Goal: Task Accomplishment & Management: Use online tool/utility

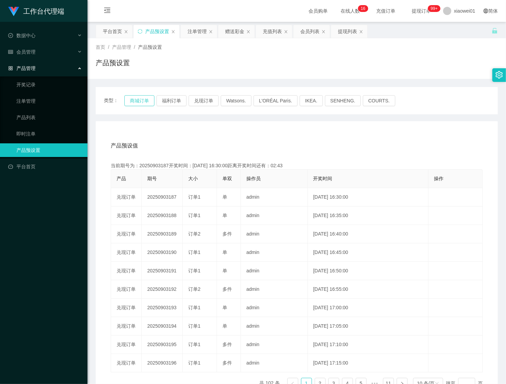
click at [139, 104] on button "商城订单" at bounding box center [139, 100] width 30 height 11
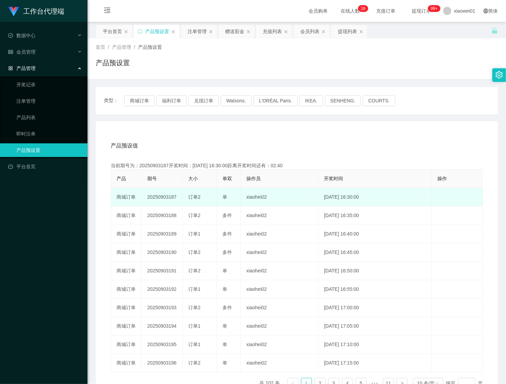
click at [161, 198] on td "20250903187" at bounding box center [162, 197] width 41 height 18
copy td "20250903187"
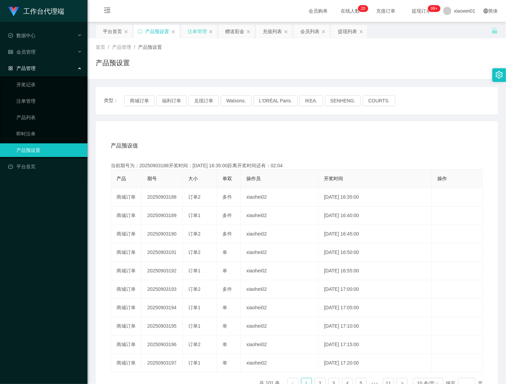
click at [195, 33] on div "注单管理" at bounding box center [196, 31] width 19 height 13
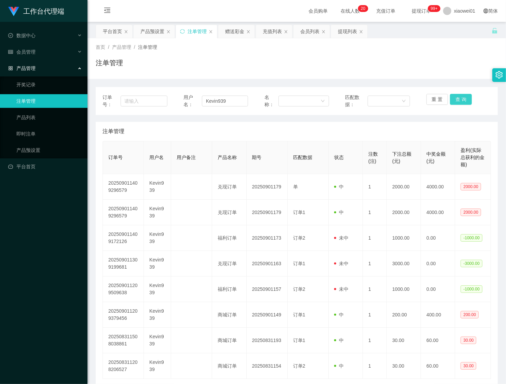
click at [464, 99] on button "查 询" at bounding box center [461, 99] width 22 height 11
click at [464, 99] on div "重 置 查 询" at bounding box center [458, 101] width 65 height 14
click at [464, 99] on button "查 询" at bounding box center [461, 99] width 22 height 11
click at [464, 99] on button "查 询" at bounding box center [464, 99] width 29 height 11
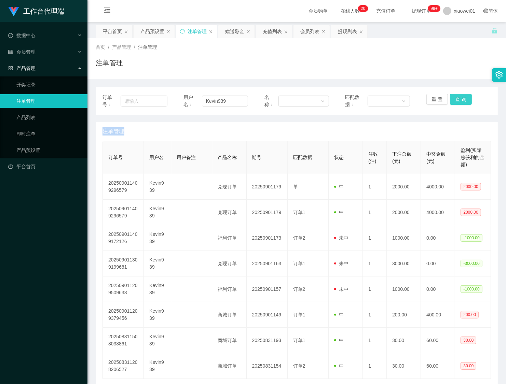
click at [464, 99] on div "重 置 查 询" at bounding box center [458, 101] width 65 height 14
click at [464, 99] on button "查 询" at bounding box center [461, 99] width 22 height 11
click at [464, 99] on div "重 置 查 询" at bounding box center [458, 101] width 65 height 14
click at [464, 99] on button "查 询" at bounding box center [461, 99] width 22 height 11
click at [464, 99] on div "重 置 查 询" at bounding box center [458, 101] width 65 height 14
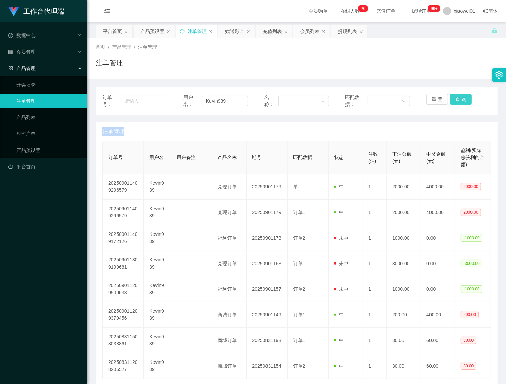
click at [464, 99] on button "查 询" at bounding box center [461, 99] width 22 height 11
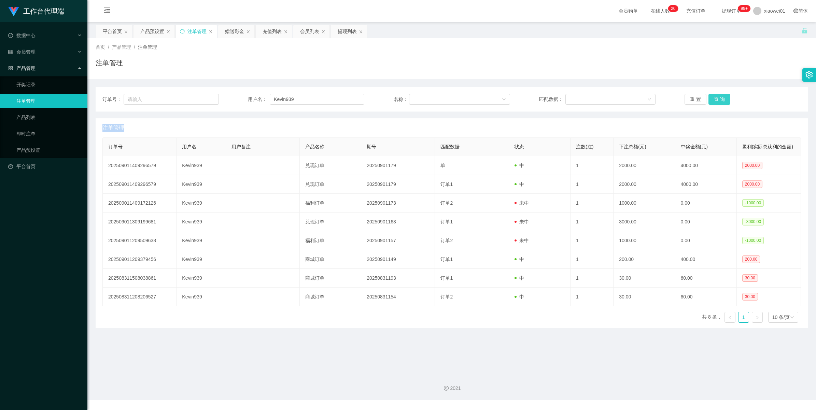
click at [505, 98] on button "查 询" at bounding box center [719, 99] width 22 height 11
click at [505, 98] on div "重 置 查 询" at bounding box center [742, 99] width 116 height 11
click at [505, 98] on button "查 询" at bounding box center [719, 99] width 22 height 11
click at [505, 98] on div "重 置 查 询" at bounding box center [742, 99] width 116 height 11
drag, startPoint x: 340, startPoint y: 96, endPoint x: 188, endPoint y: 93, distance: 152.3
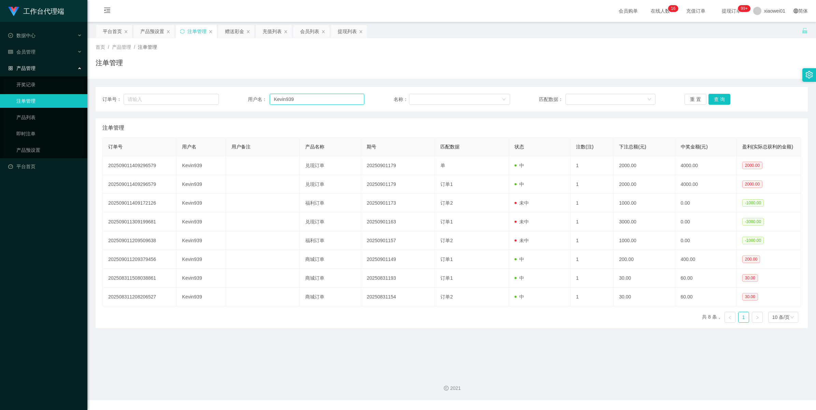
click at [142, 88] on div "订单号： 用户名： Kevin939 名称： 匹配数据： 重 置 查 询" at bounding box center [452, 99] width 712 height 25
click at [505, 93] on div "订单号： 用户名： 名称： 匹配数据： 重 置 查 询" at bounding box center [452, 99] width 712 height 25
click at [505, 96] on button "查 询" at bounding box center [719, 99] width 22 height 11
click at [505, 96] on div "重 置 查 询" at bounding box center [742, 99] width 116 height 11
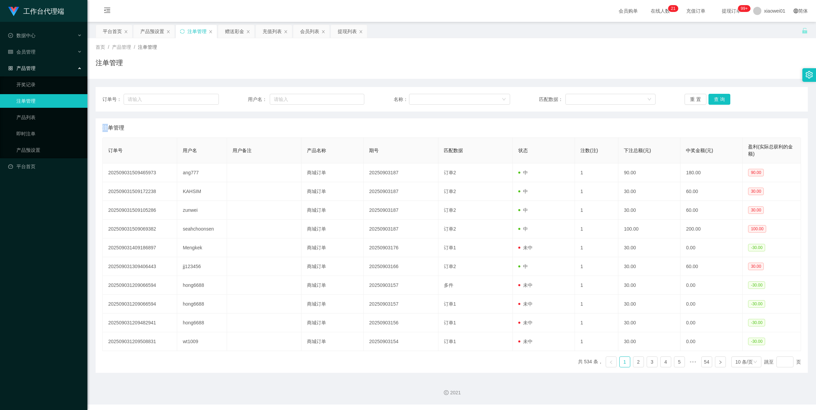
click at [187, 29] on div "注单管理" at bounding box center [196, 31] width 41 height 13
click at [142, 31] on div "产品预设置" at bounding box center [152, 31] width 24 height 13
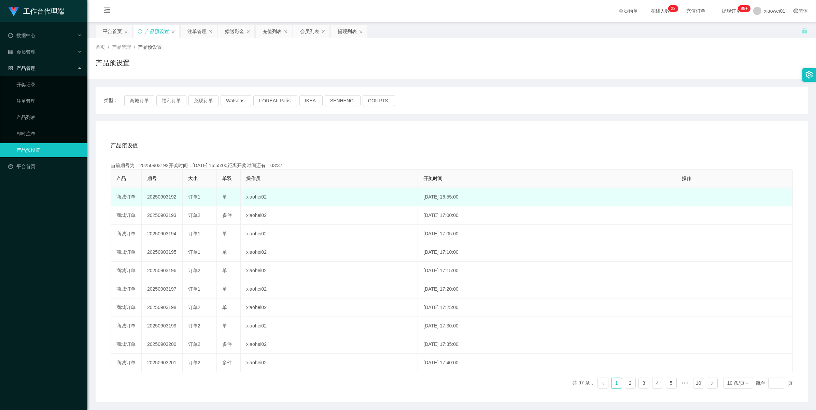
click at [161, 197] on td "20250903192" at bounding box center [162, 197] width 41 height 18
copy td "20250903192"
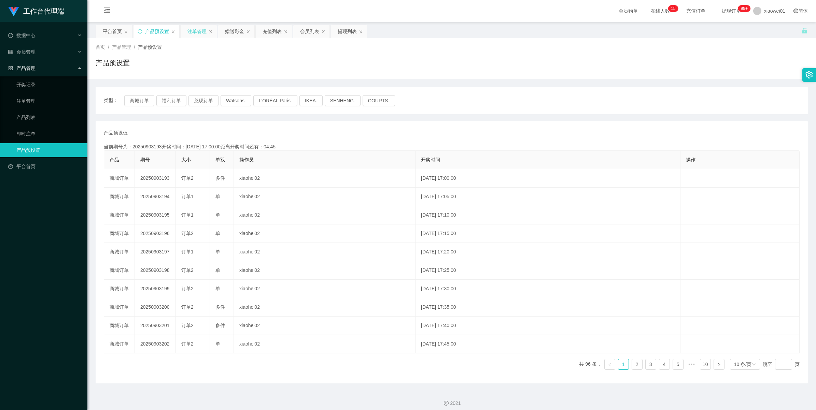
click at [200, 37] on div "注单管理" at bounding box center [196, 31] width 19 height 13
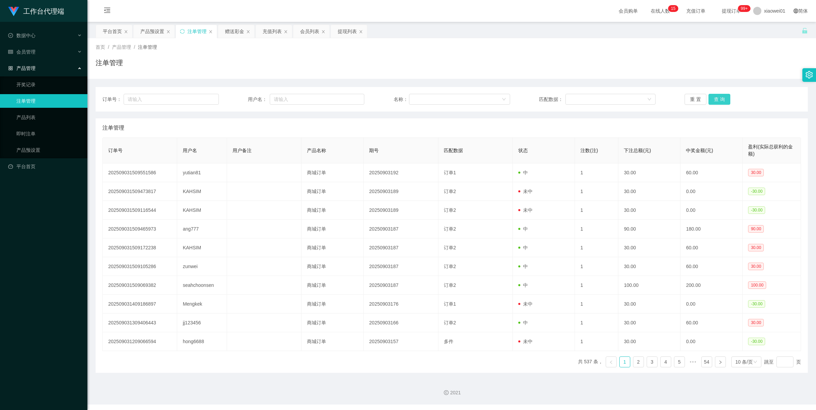
click at [716, 98] on button "查 询" at bounding box center [719, 99] width 22 height 11
click at [716, 98] on div "重 置 查 询" at bounding box center [742, 99] width 116 height 11
click at [716, 98] on button "查 询" at bounding box center [719, 99] width 22 height 11
click at [716, 98] on div "重 置 查 询" at bounding box center [742, 99] width 116 height 11
click at [716, 98] on button "查 询" at bounding box center [719, 99] width 22 height 11
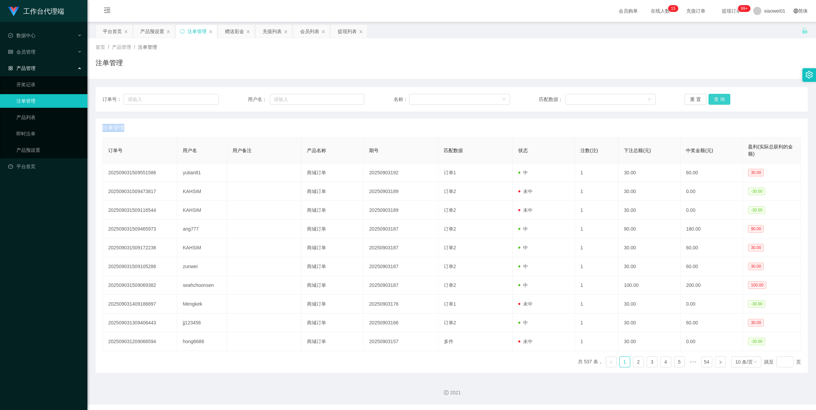
click at [716, 98] on div "重 置 查 询" at bounding box center [742, 99] width 116 height 11
click at [716, 98] on button "查 询" at bounding box center [719, 99] width 22 height 11
click at [150, 35] on div "产品预设置" at bounding box center [152, 31] width 24 height 13
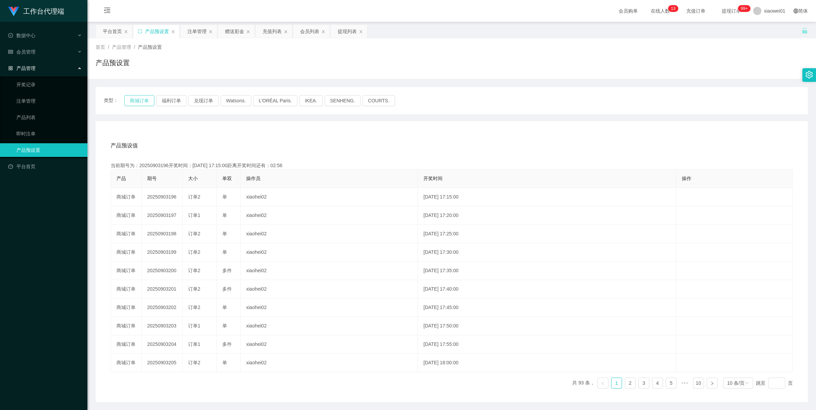
drag, startPoint x: 141, startPoint y: 103, endPoint x: 137, endPoint y: 113, distance: 10.8
click at [141, 103] on button "商城订单" at bounding box center [139, 100] width 30 height 11
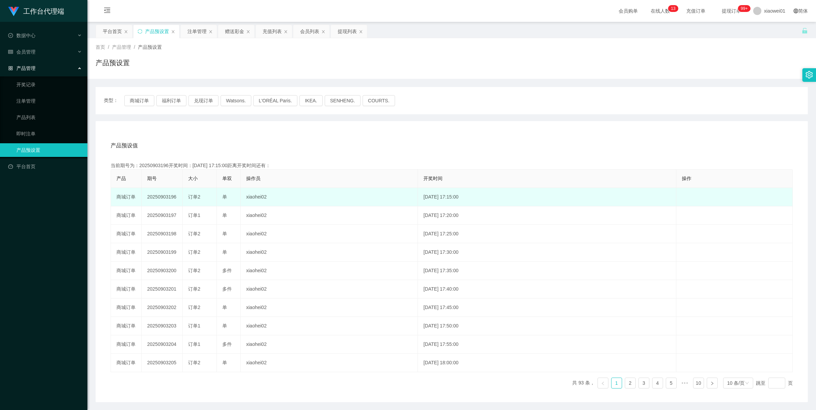
click at [158, 199] on td "20250903196" at bounding box center [162, 197] width 41 height 18
copy td "20250903196"
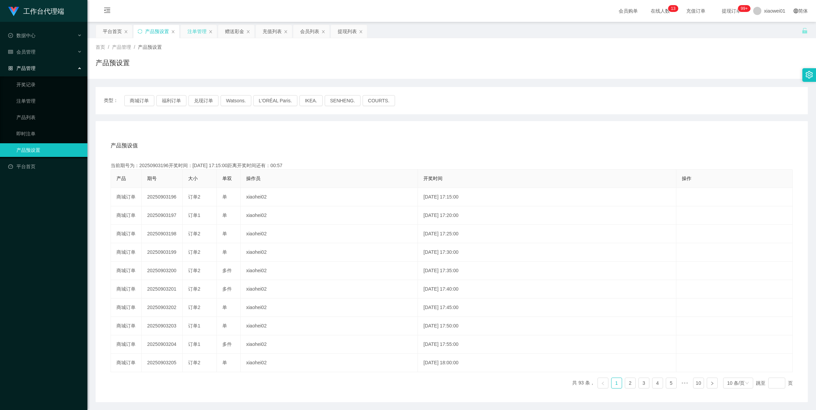
click at [188, 29] on div "注单管理" at bounding box center [196, 31] width 19 height 13
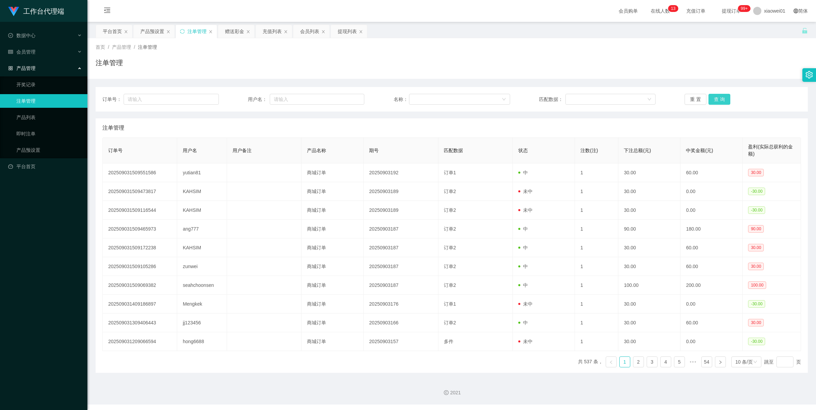
click at [723, 97] on button "查 询" at bounding box center [719, 99] width 22 height 11
click at [723, 97] on div "重 置 查 询" at bounding box center [742, 99] width 116 height 11
click at [723, 97] on button "查 询" at bounding box center [719, 99] width 22 height 11
click at [723, 97] on button "查 询" at bounding box center [722, 99] width 29 height 11
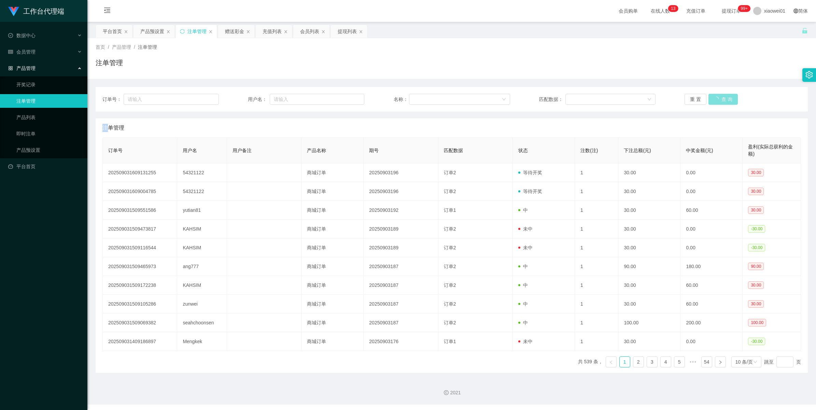
click at [723, 97] on button "查 询" at bounding box center [722, 99] width 29 height 11
click at [723, 97] on div "重 置 查 询" at bounding box center [742, 99] width 116 height 11
click at [723, 97] on button "查 询" at bounding box center [719, 99] width 22 height 11
click at [723, 97] on div "重 置 查 询" at bounding box center [742, 99] width 116 height 11
click at [285, 30] on icon "图标: close" at bounding box center [285, 31] width 3 height 3
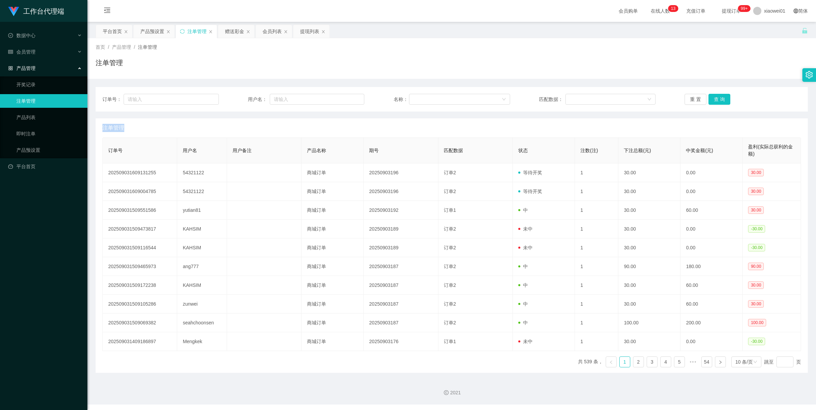
click at [285, 30] on icon "图标: close" at bounding box center [285, 31] width 3 height 3
click at [723, 98] on button "查 询" at bounding box center [719, 99] width 22 height 11
click at [723, 98] on div "重 置 查 询" at bounding box center [742, 99] width 116 height 11
click at [723, 98] on button "查 询" at bounding box center [719, 99] width 22 height 11
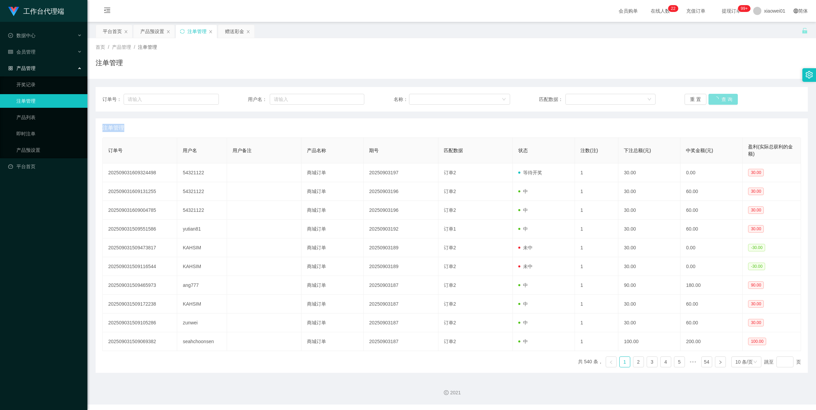
click at [723, 98] on button "查 询" at bounding box center [722, 99] width 29 height 11
click at [719, 98] on button "查 询" at bounding box center [719, 99] width 22 height 11
click at [719, 98] on button "查 询" at bounding box center [722, 99] width 29 height 11
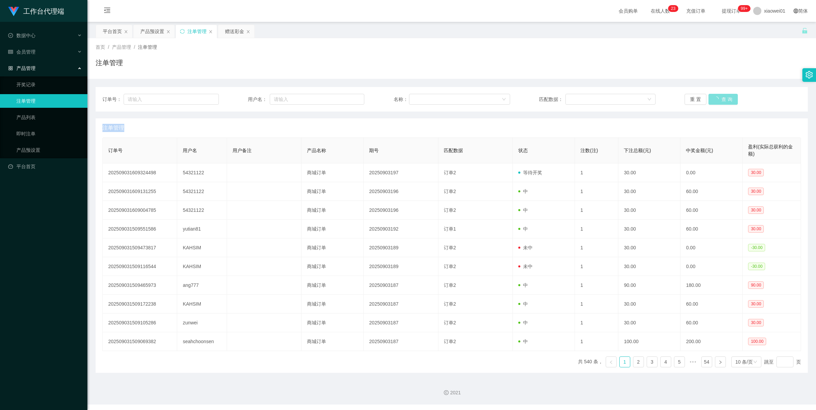
click at [719, 98] on div "重 置 查 询" at bounding box center [742, 99] width 116 height 11
click at [719, 98] on button "查 询" at bounding box center [719, 99] width 22 height 11
click at [719, 98] on div "重 置 查 询" at bounding box center [742, 99] width 116 height 11
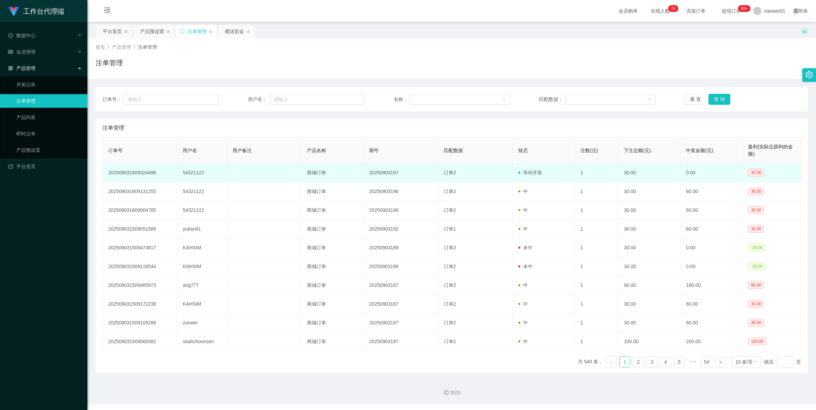
click at [188, 171] on td "54321122" at bounding box center [202, 173] width 50 height 19
copy td "54321122"
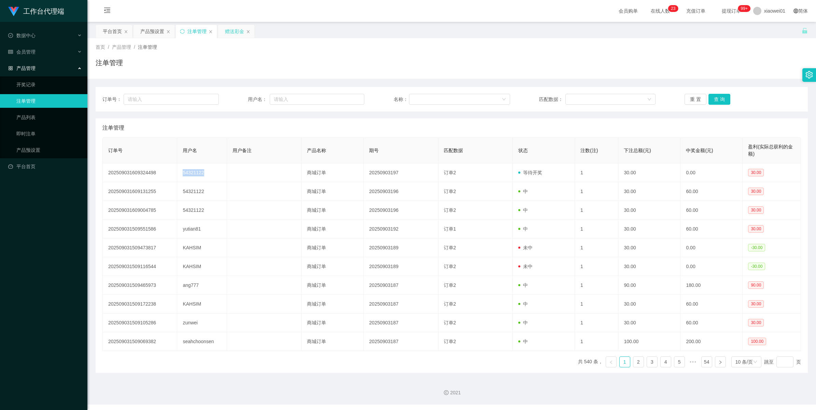
drag, startPoint x: 188, startPoint y: 171, endPoint x: 238, endPoint y: 32, distance: 147.2
click at [238, 32] on div "赠送彩金" at bounding box center [234, 31] width 19 height 13
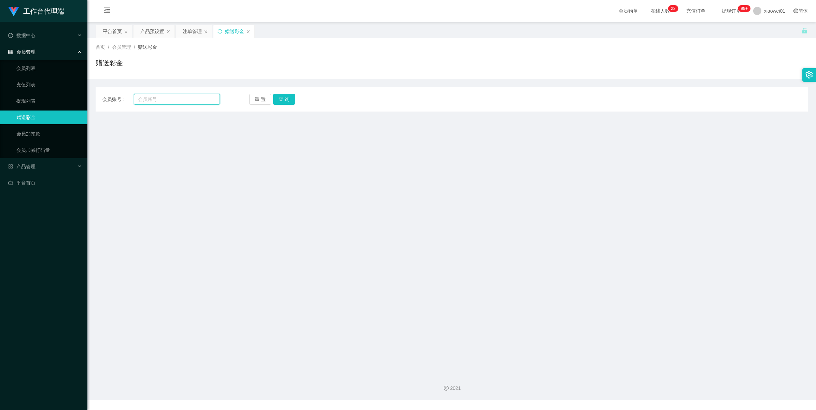
click at [177, 104] on input "text" at bounding box center [177, 99] width 86 height 11
paste input "54321122"
type input "54321122"
click at [277, 103] on button "查 询" at bounding box center [284, 99] width 22 height 11
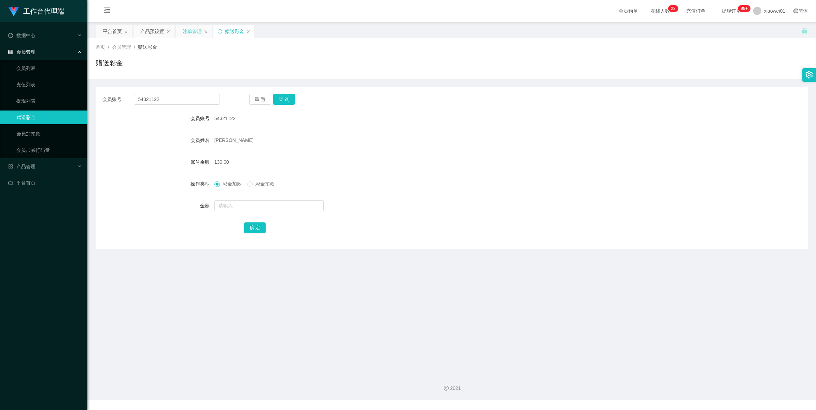
click at [197, 29] on div "注单管理" at bounding box center [192, 31] width 19 height 13
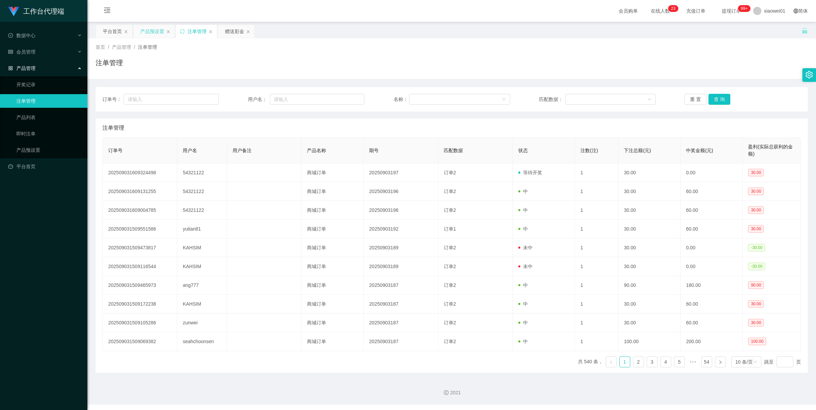
click at [143, 33] on div "产品预设置" at bounding box center [152, 31] width 24 height 13
